Goal: Check status: Check status

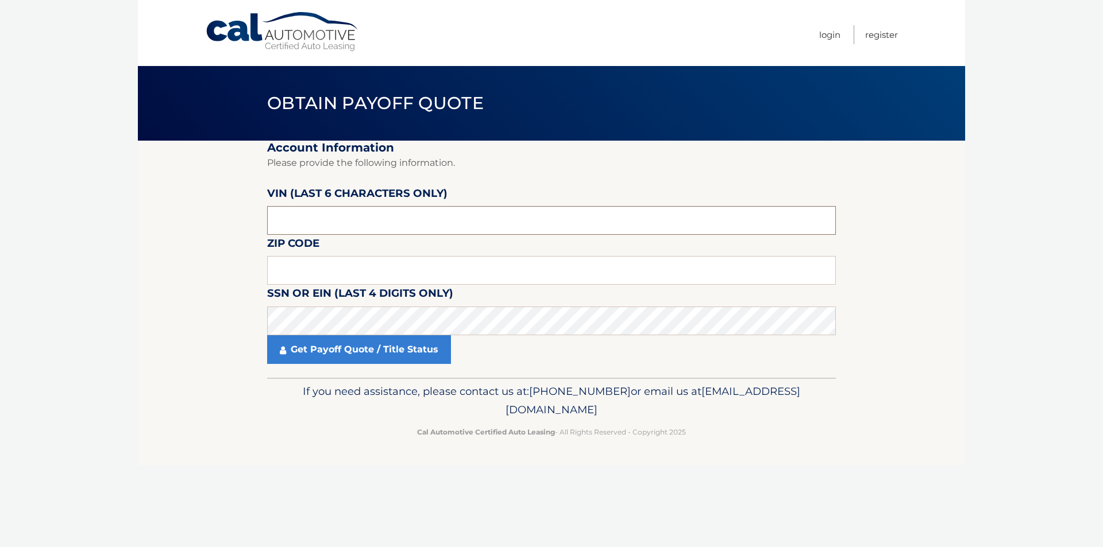
drag, startPoint x: 325, startPoint y: 217, endPoint x: 184, endPoint y: 204, distance: 141.9
click at [184, 204] on section "Account Information Please provide the following information. VIN (last 6 chara…" at bounding box center [551, 259] width 827 height 237
type input "019422"
click at [290, 260] on input "text" at bounding box center [551, 270] width 569 height 29
click at [297, 269] on input "text" at bounding box center [551, 270] width 569 height 29
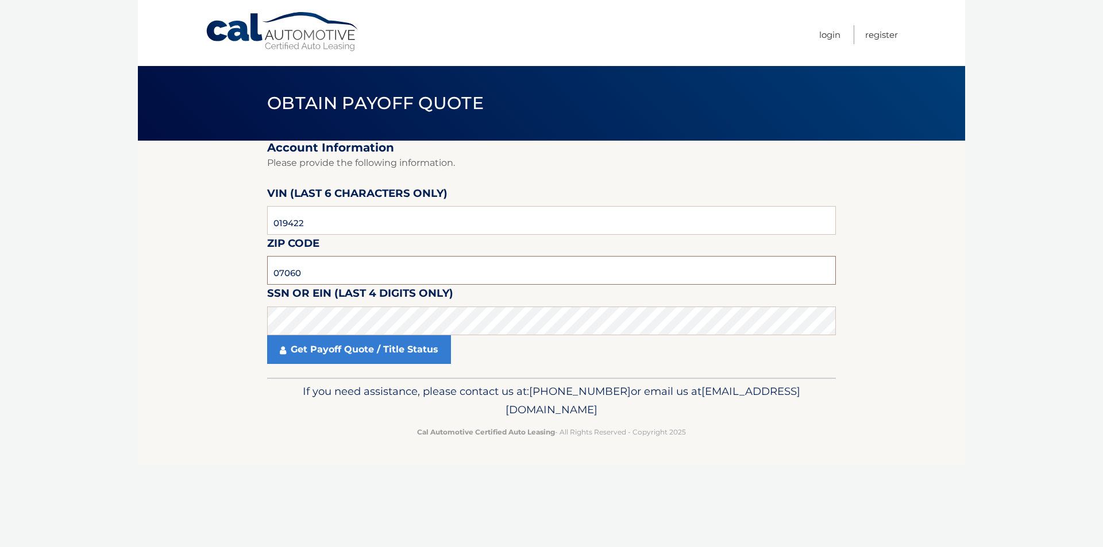
type input "07060"
click at [342, 344] on link "Get Payoff Quote / Title Status" at bounding box center [359, 349] width 184 height 29
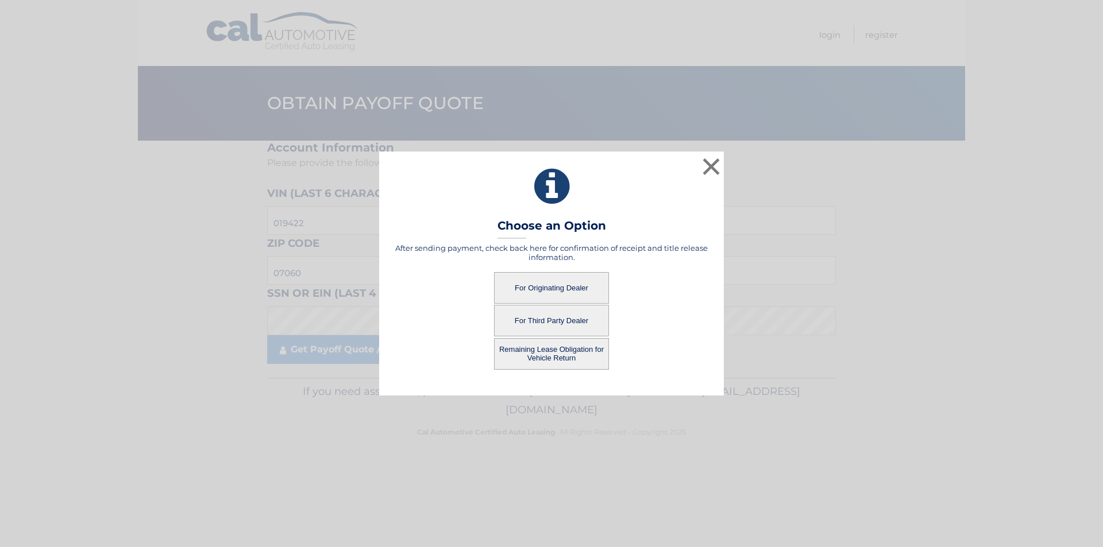
click at [561, 287] on button "For Originating Dealer" at bounding box center [551, 288] width 115 height 32
click at [555, 290] on button "For Originating Dealer" at bounding box center [551, 288] width 115 height 32
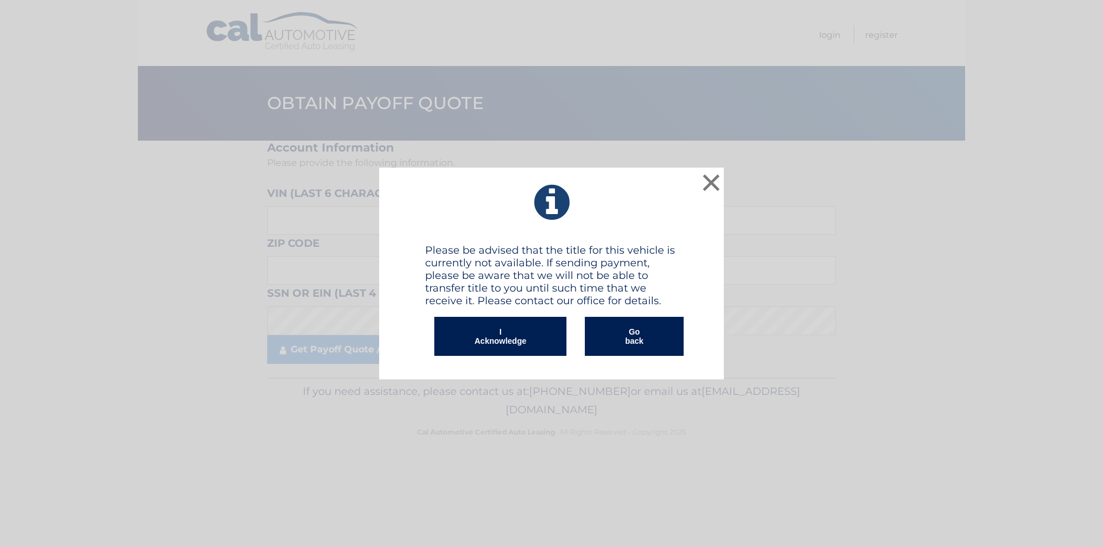
click at [495, 335] on button "I Acknowledge" at bounding box center [500, 336] width 132 height 39
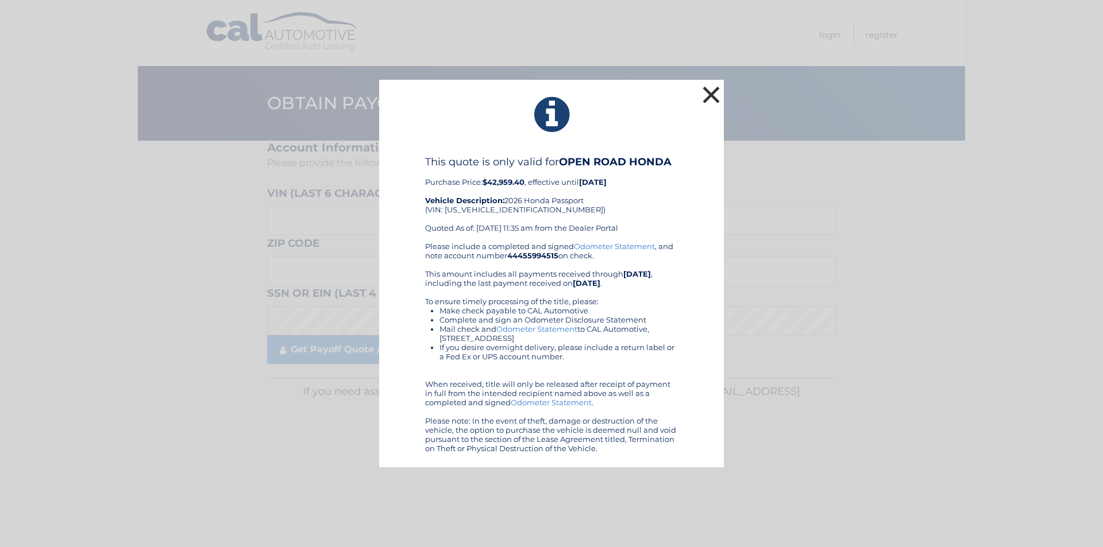
drag, startPoint x: 713, startPoint y: 94, endPoint x: 707, endPoint y: 109, distance: 15.5
click at [713, 94] on button "×" at bounding box center [711, 94] width 23 height 23
